Goal: Task Accomplishment & Management: Use online tool/utility

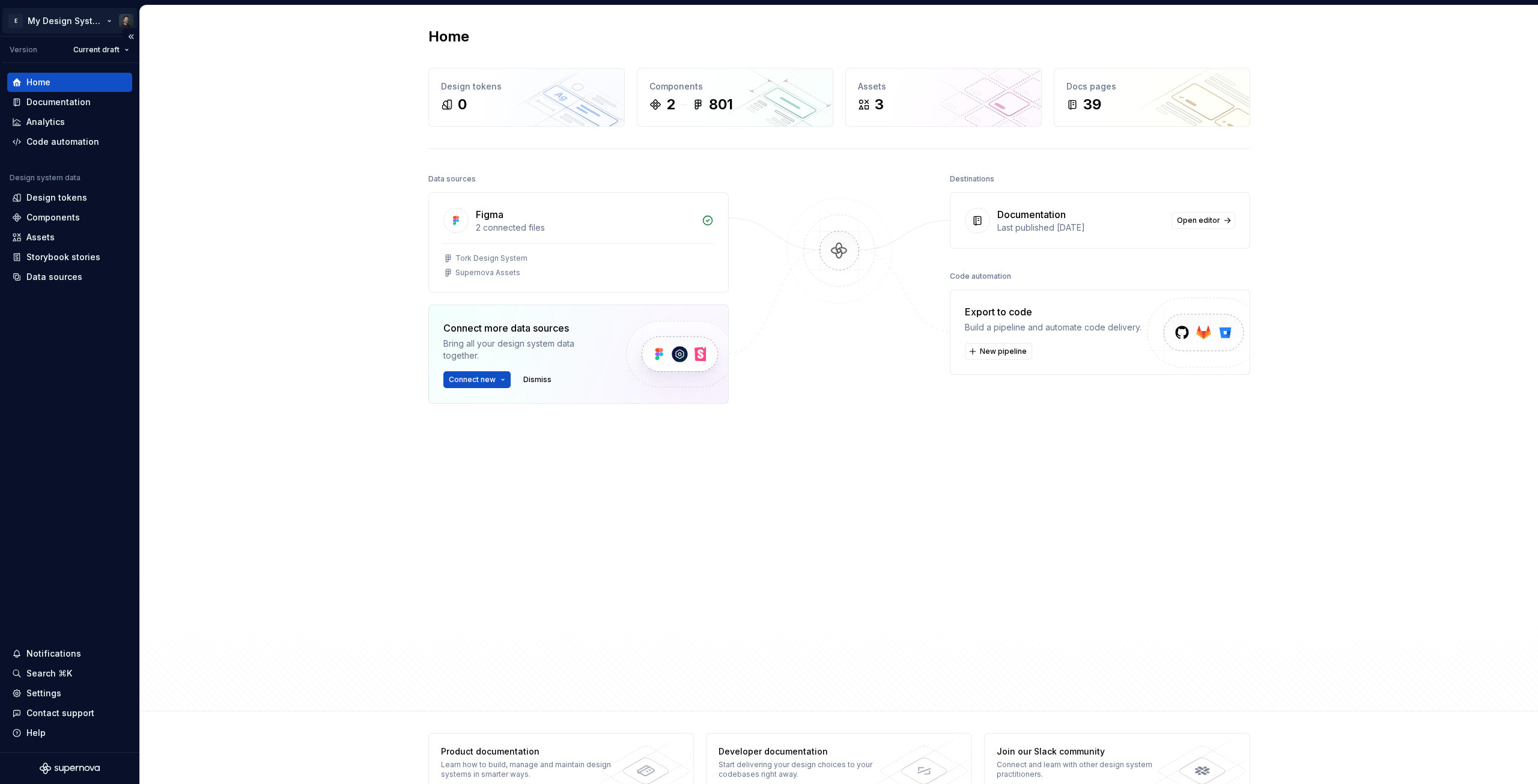
click at [101, 21] on html "E My Design System Version Current draft Home Documentation Analytics Code auto…" at bounding box center [769, 392] width 1538 height 784
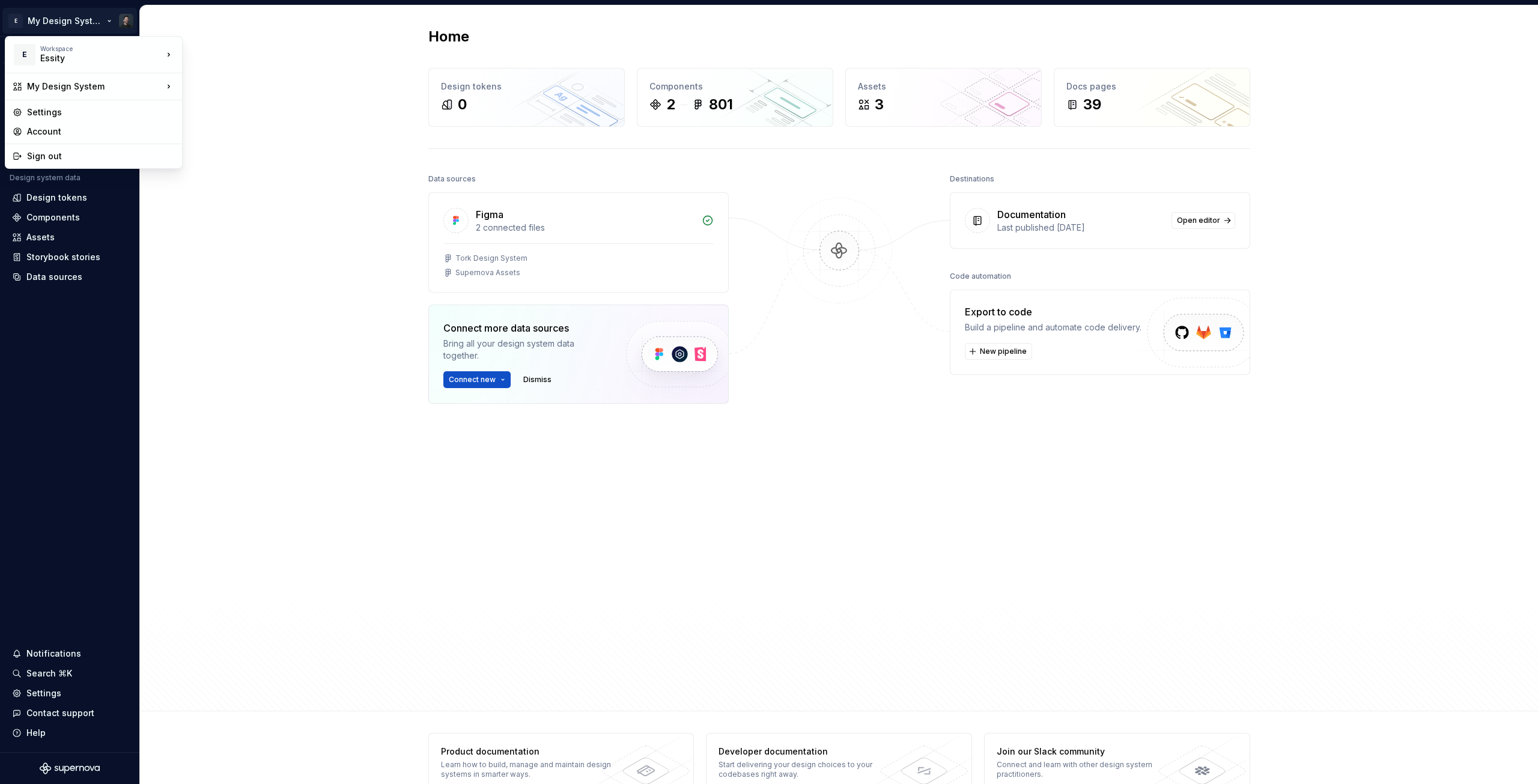
click at [44, 366] on html "E My Design System Version Current draft Home Documentation Analytics Code auto…" at bounding box center [769, 392] width 1538 height 784
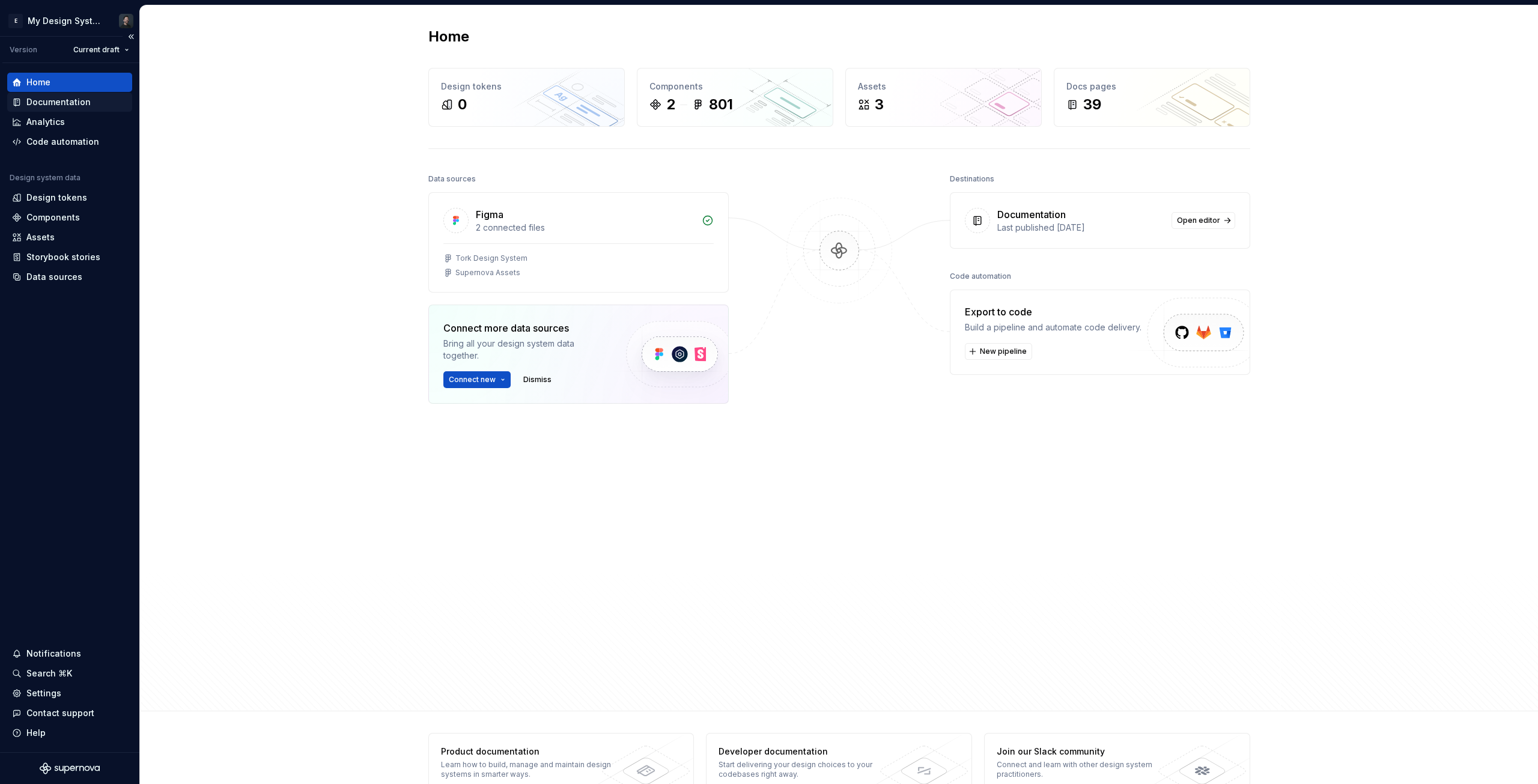
click at [61, 103] on div "Documentation" at bounding box center [59, 102] width 65 height 12
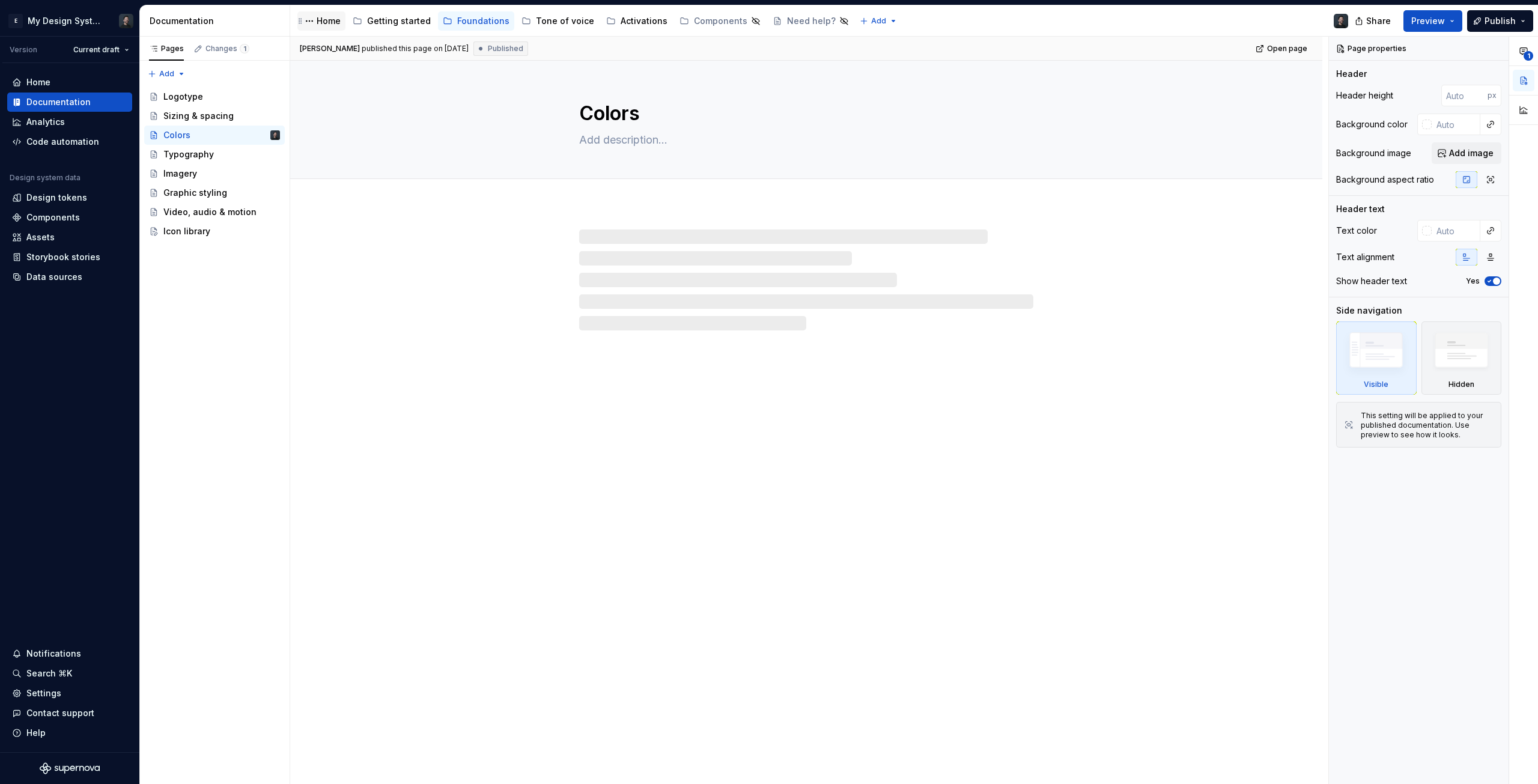
click at [323, 23] on div "Home" at bounding box center [329, 21] width 24 height 12
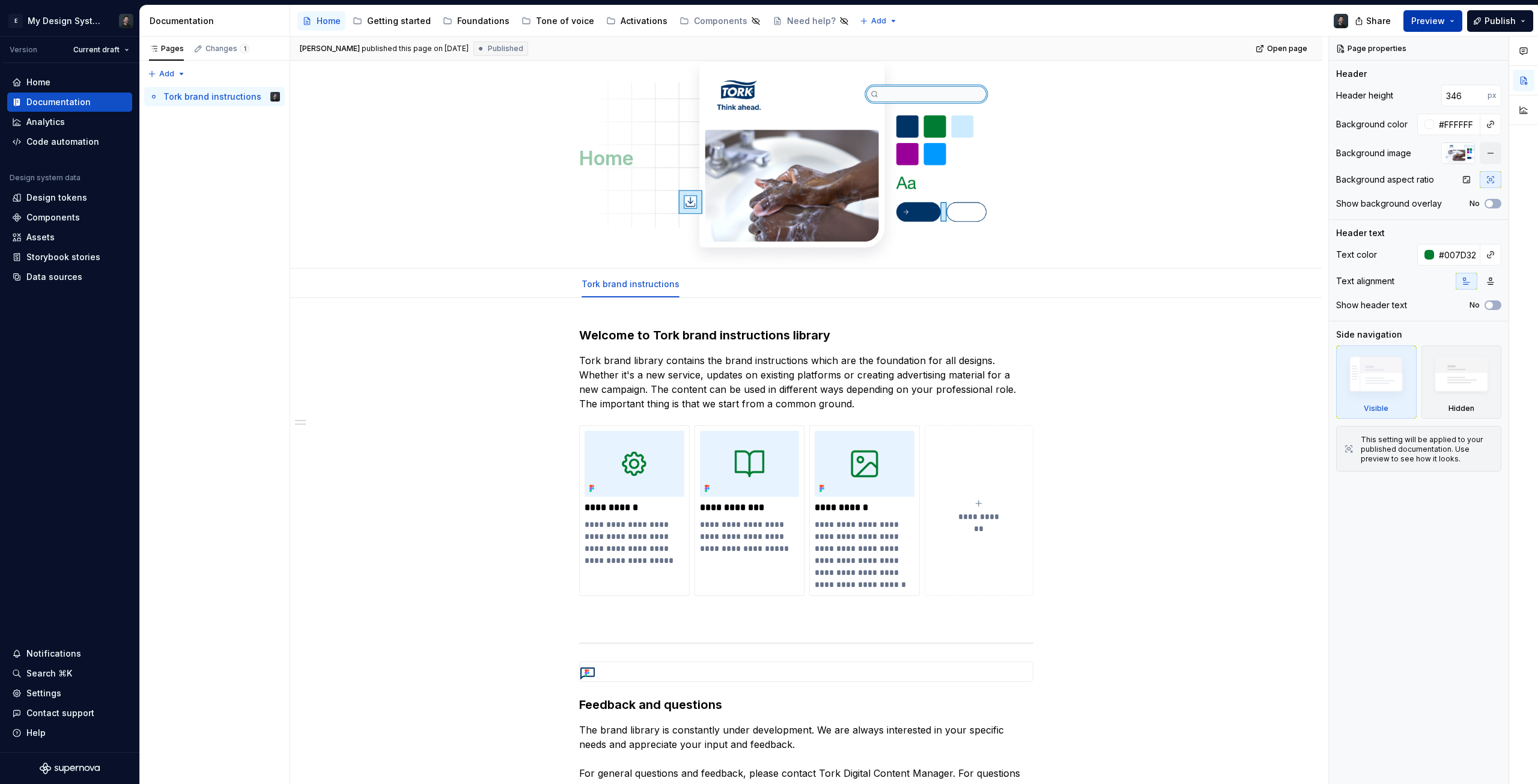
click at [1451, 23] on button "Preview" at bounding box center [1433, 21] width 59 height 22
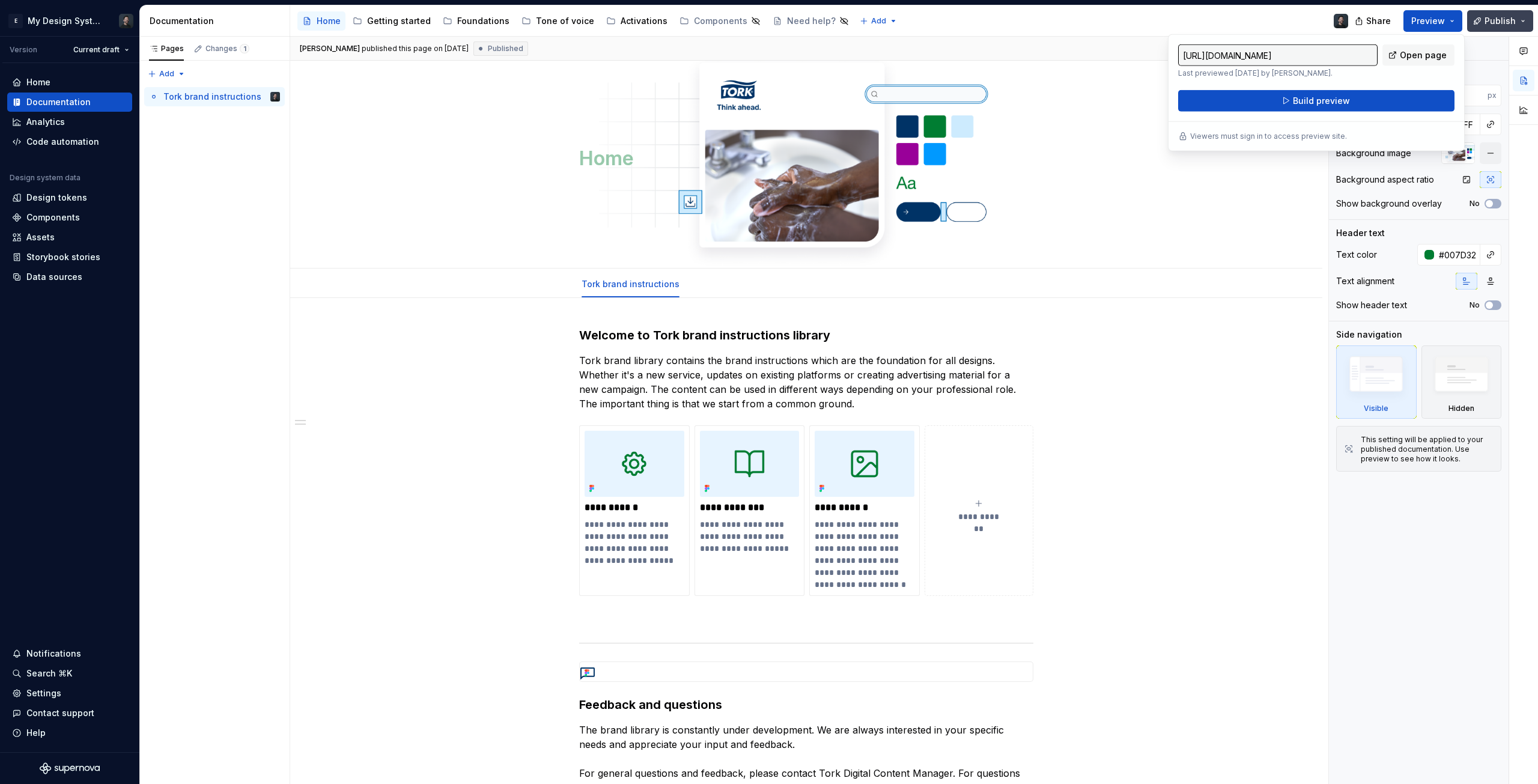
click at [1488, 20] on span "Publish" at bounding box center [1500, 21] width 32 height 12
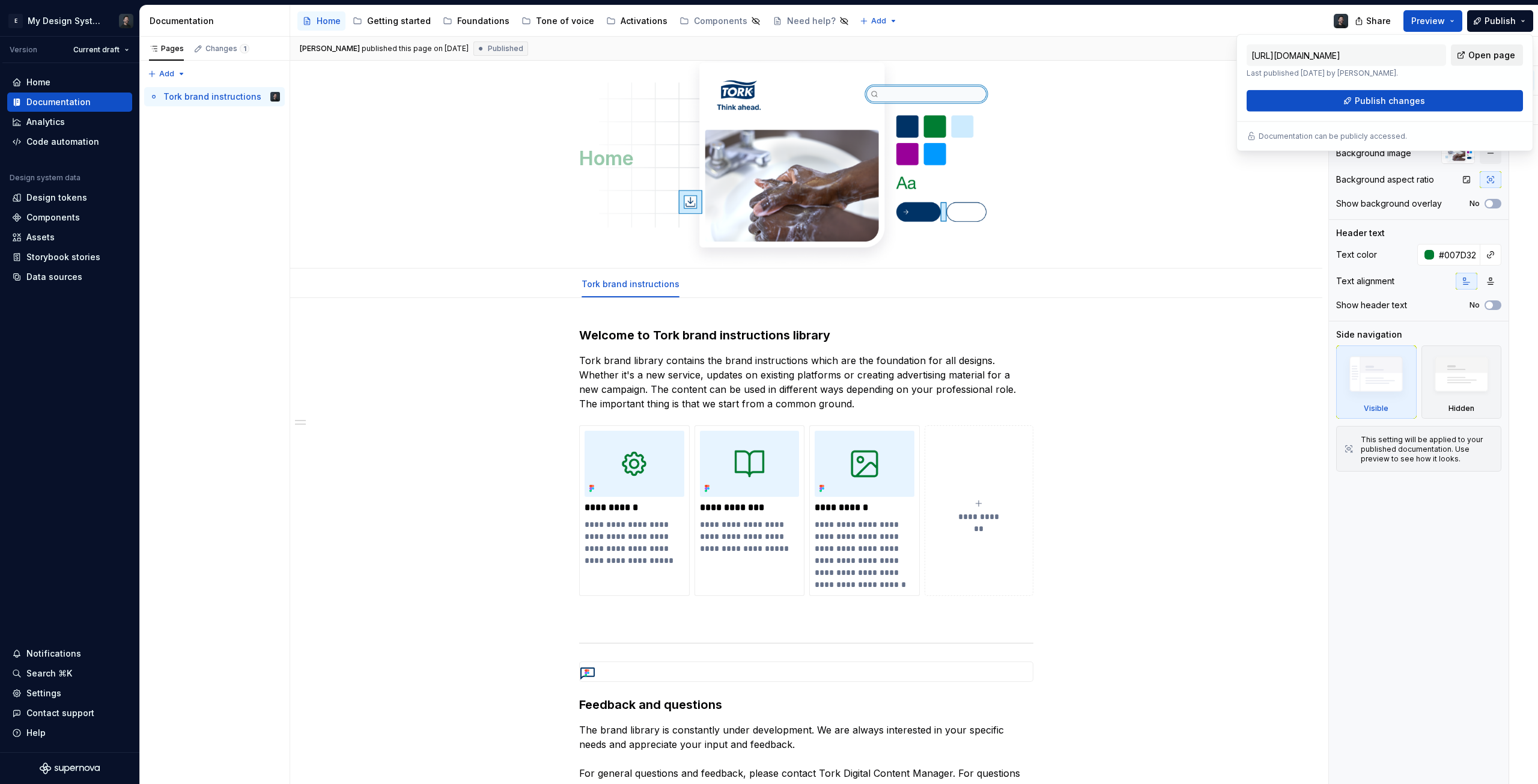
click at [1475, 60] on span "Open page" at bounding box center [1492, 56] width 47 height 12
type textarea "*"
